Goal: Task Accomplishment & Management: Manage account settings

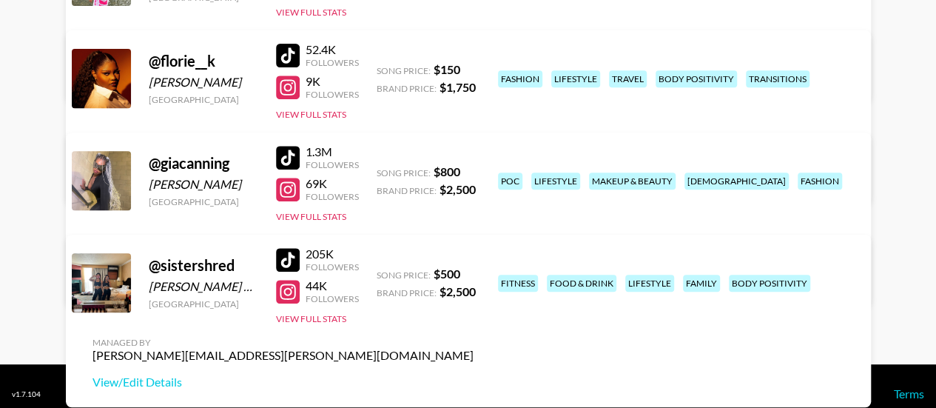
scroll to position [311, 0]
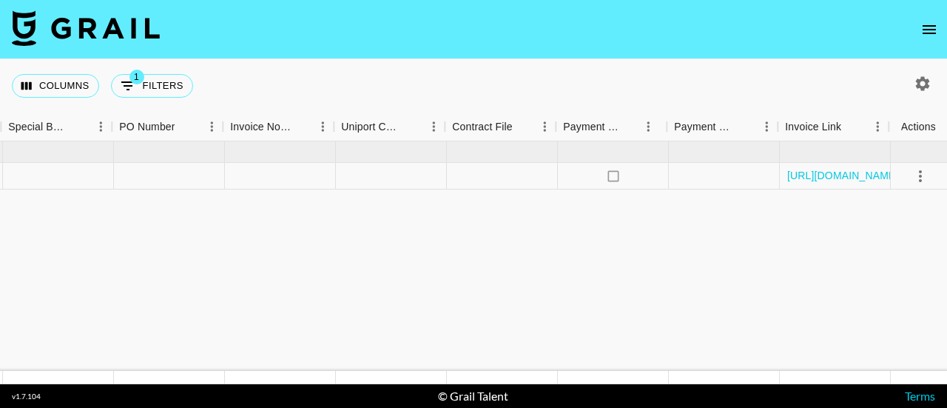
scroll to position [0, 1435]
click at [818, 182] on link "https://in.xero.com/1A1U0uivwbUGm0K37UYvQYwwVJc6y0R6ZUX2FTGH" at bounding box center [840, 175] width 112 height 15
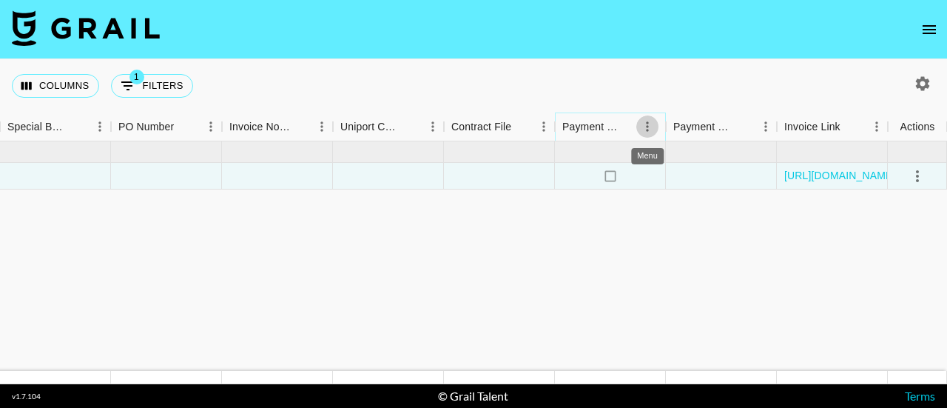
click at [644, 127] on icon "Menu" at bounding box center [647, 126] width 15 height 15
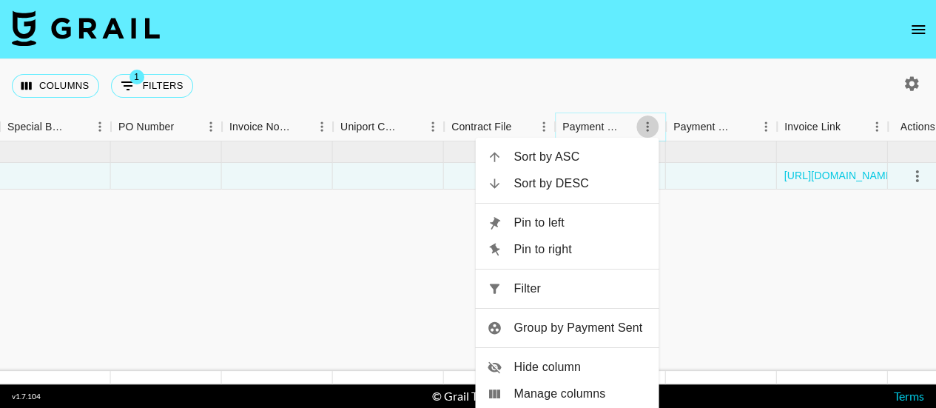
click at [644, 127] on icon "Menu" at bounding box center [647, 126] width 15 height 15
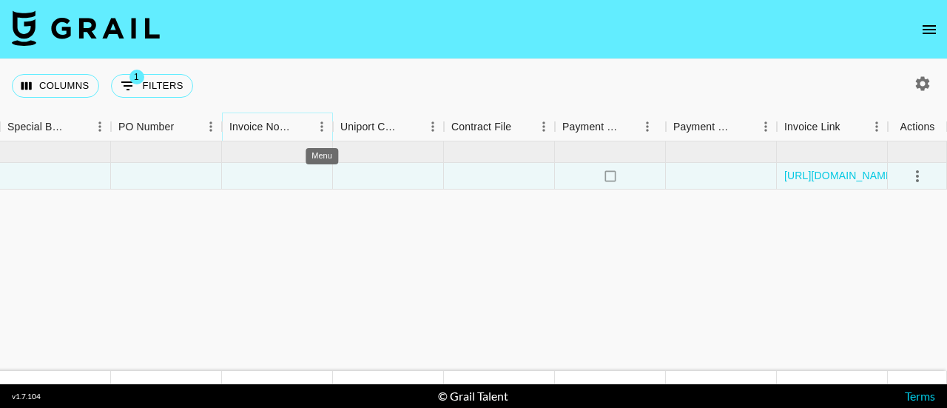
click at [321, 124] on icon "Menu" at bounding box center [321, 126] width 15 height 15
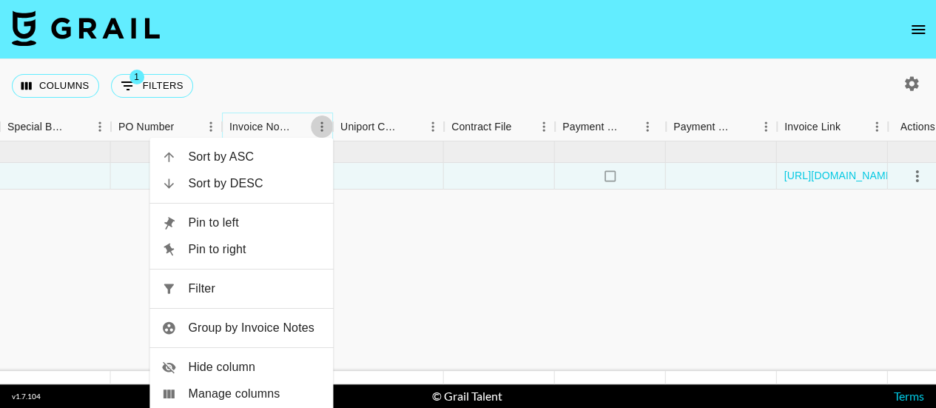
click at [321, 124] on icon "Menu" at bounding box center [321, 126] width 15 height 15
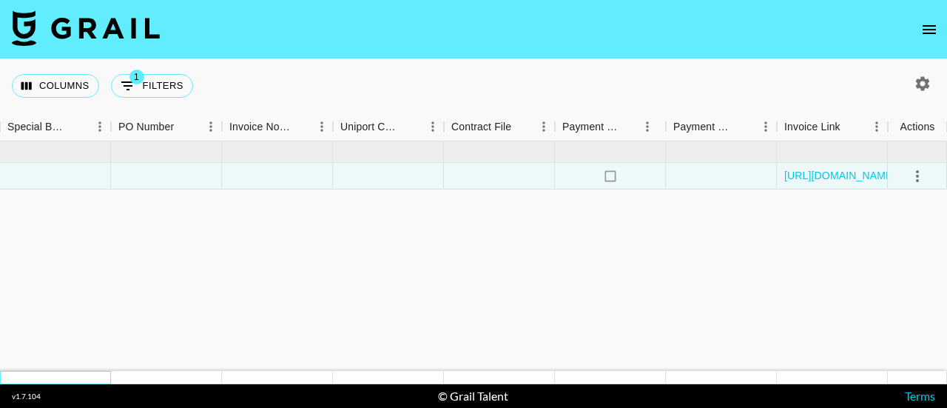
click at [30, 372] on div at bounding box center [55, 377] width 111 height 13
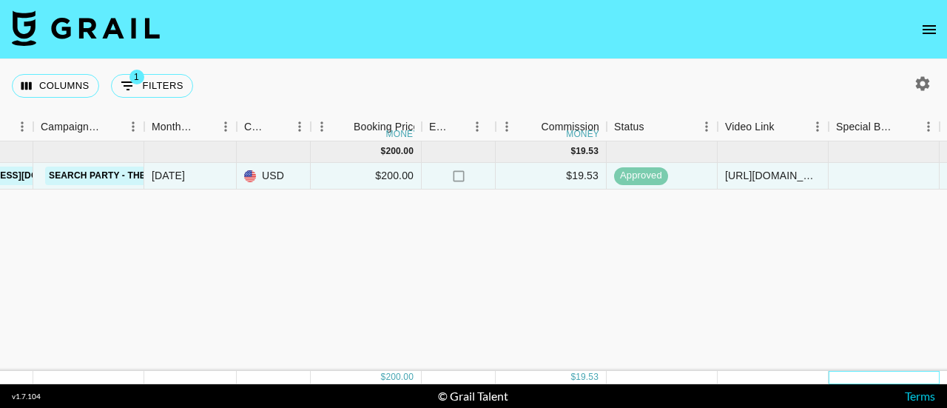
scroll to position [0, 0]
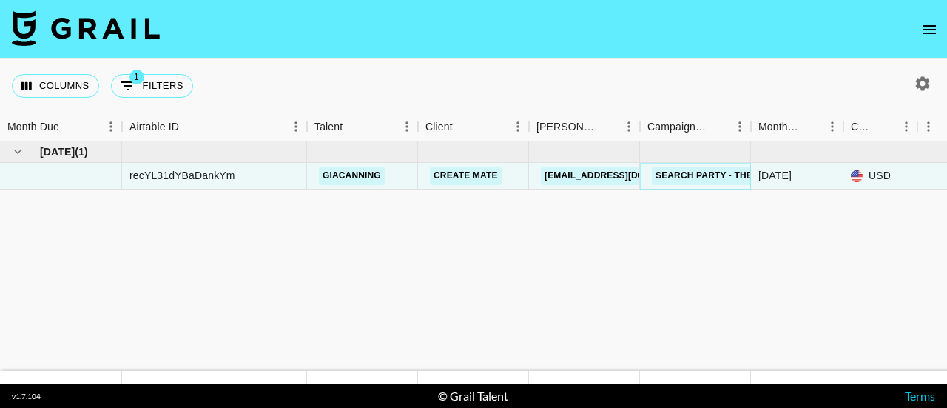
click at [681, 179] on link "Search Party - The All American Rejects" at bounding box center [761, 175] width 219 height 18
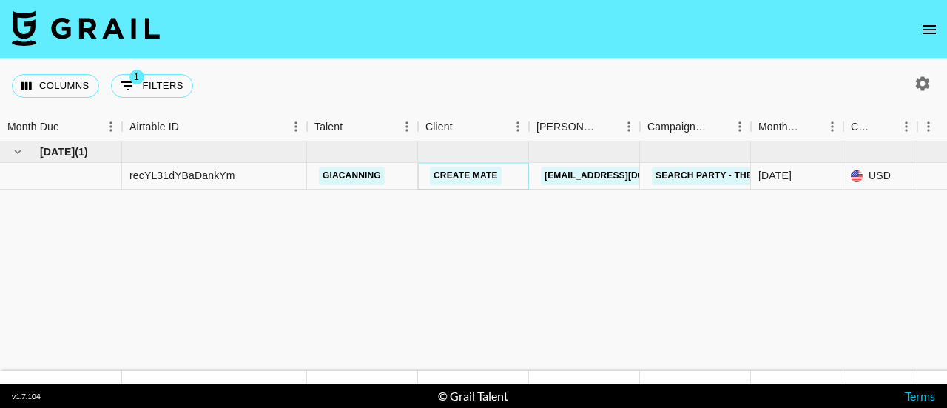
click at [465, 179] on link "Create Mate" at bounding box center [466, 175] width 72 height 18
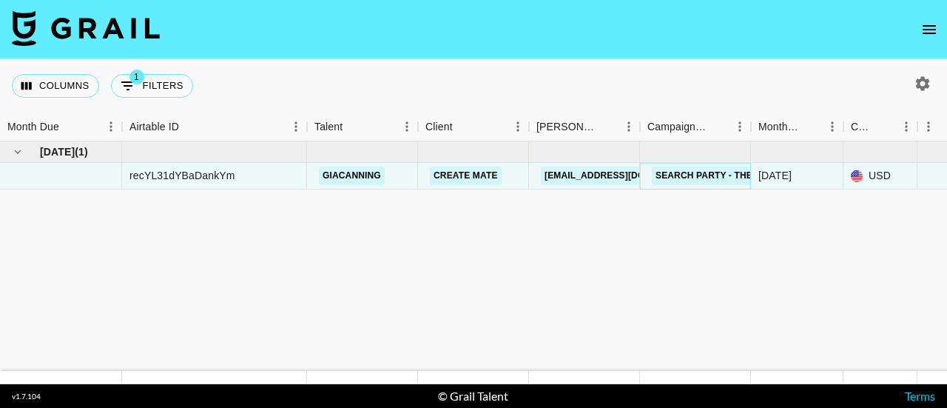
click at [706, 175] on link "Search Party - The All American Rejects" at bounding box center [761, 175] width 219 height 18
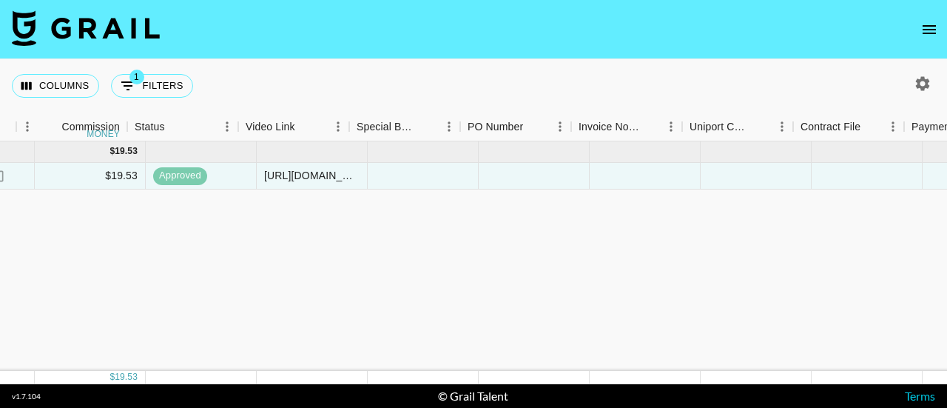
scroll to position [0, 1095]
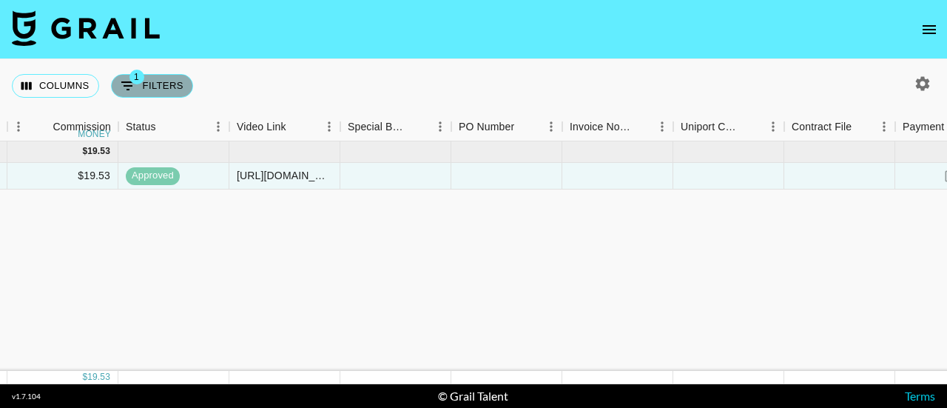
click at [130, 84] on icon "Show filters" at bounding box center [128, 86] width 18 height 18
select select "managerIds"
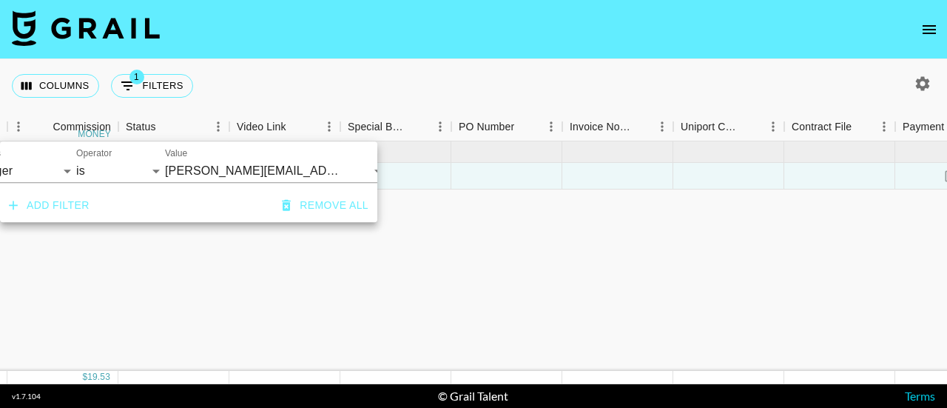
scroll to position [0, 77]
click at [365, 171] on icon "Open" at bounding box center [366, 171] width 7 height 4
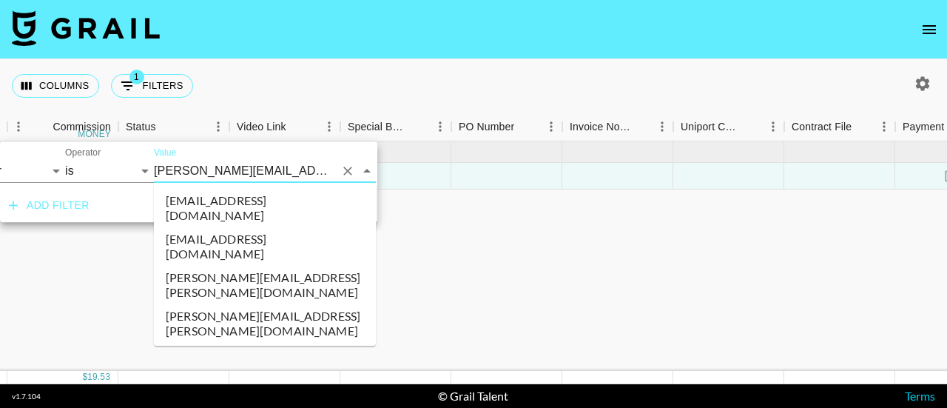
scroll to position [6671, 0]
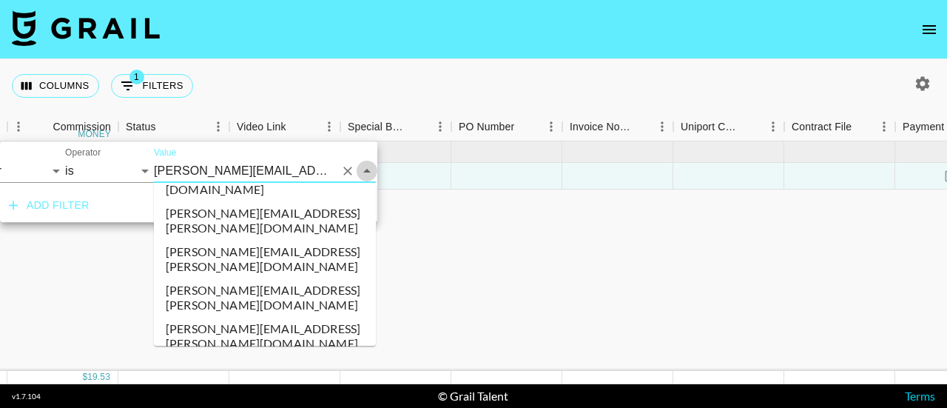
click at [365, 171] on icon "Close" at bounding box center [366, 171] width 7 height 4
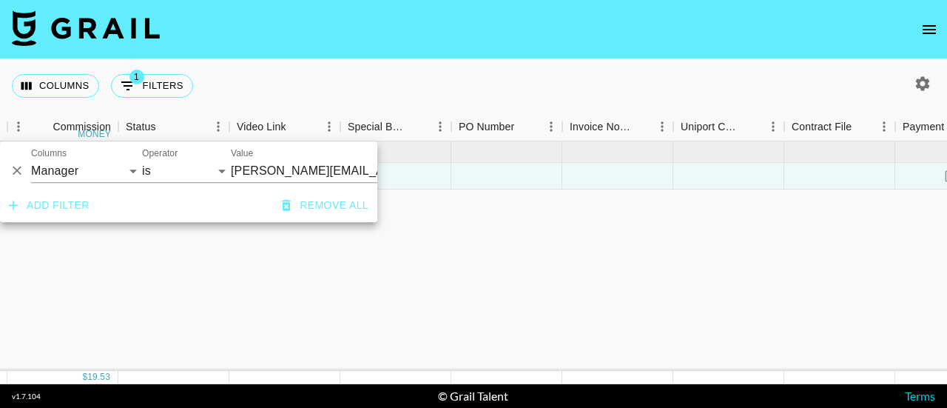
scroll to position [0, 0]
click at [772, 300] on div "Sep '25 ( 1 ) $ 200.00 $ 19.53 recYL31dYBaDankYm giacanning Create Mate creator…" at bounding box center [96, 255] width 2382 height 229
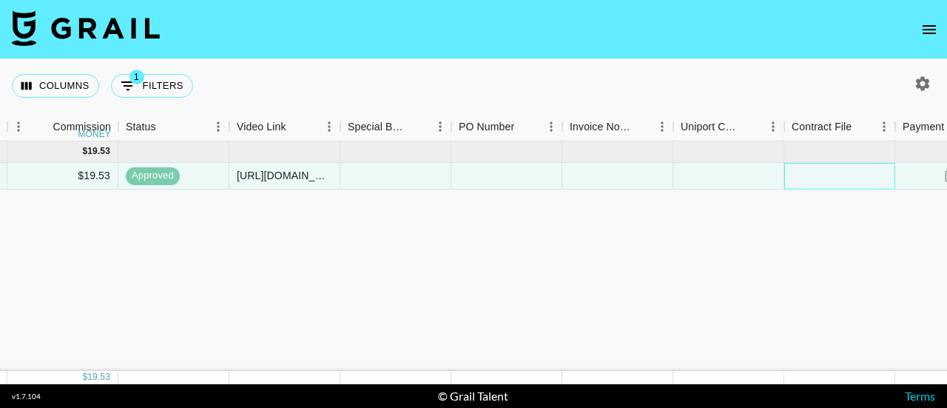
click at [844, 169] on div at bounding box center [839, 176] width 111 height 27
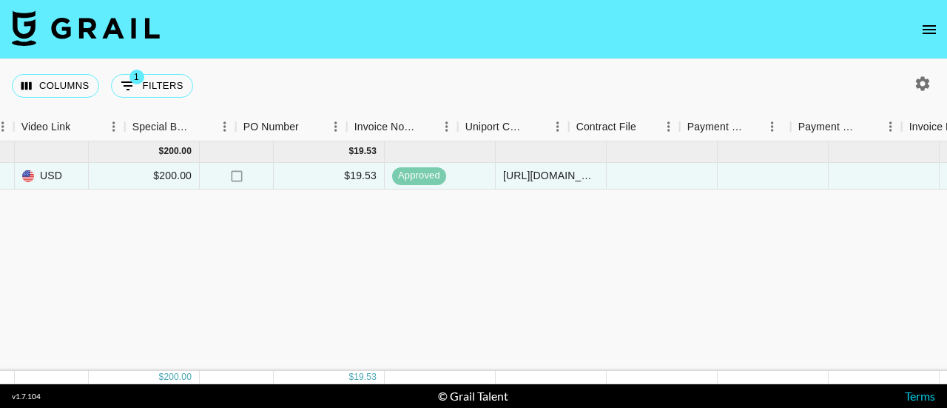
scroll to position [0, 1435]
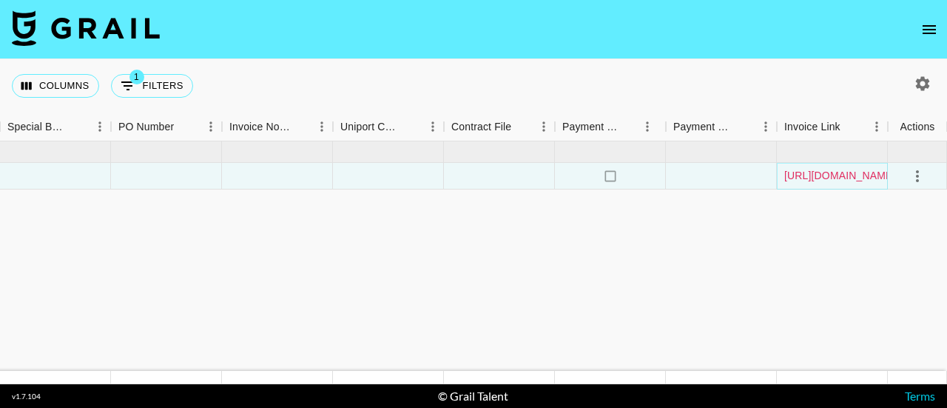
click at [827, 179] on link "[URL][DOMAIN_NAME]" at bounding box center [840, 175] width 112 height 15
